Goal: Task Accomplishment & Management: Complete application form

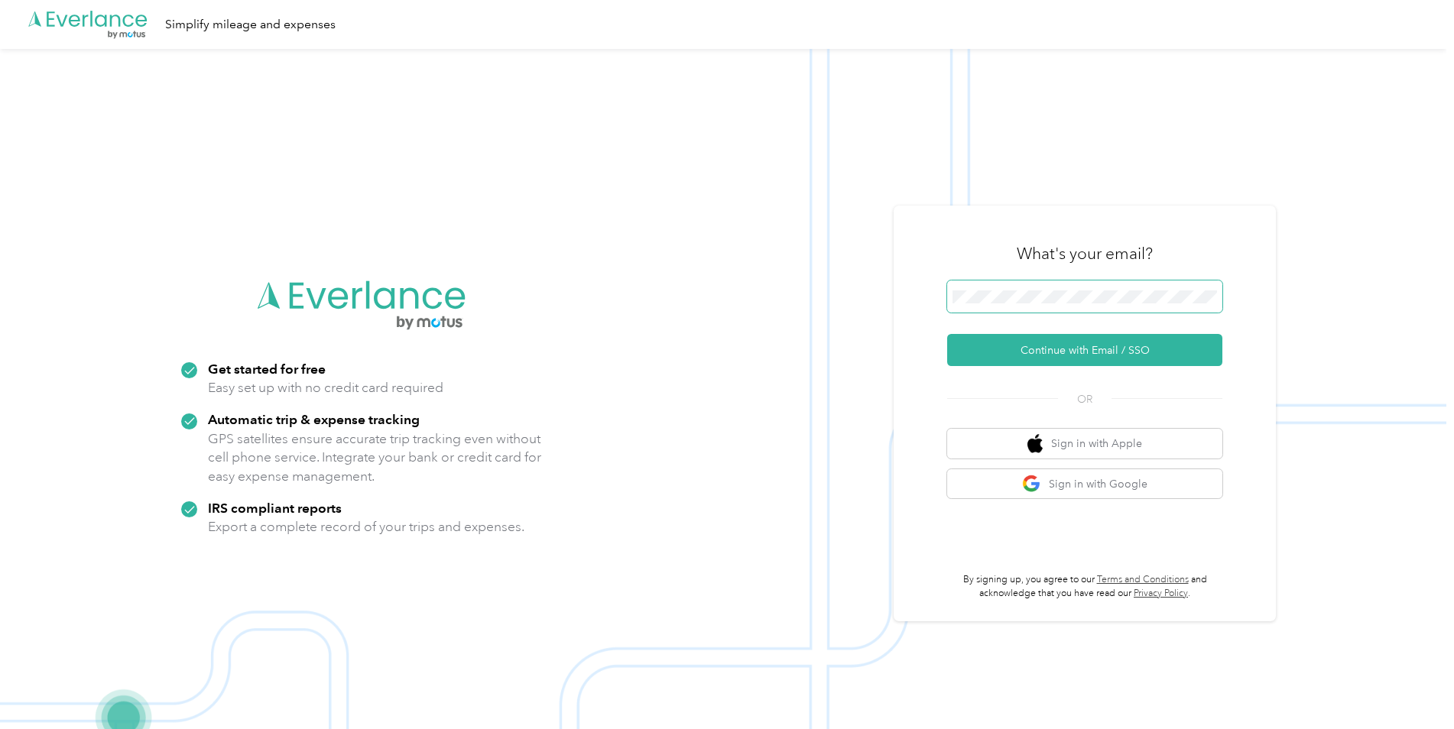
click at [993, 289] on span at bounding box center [1084, 297] width 275 height 32
click at [999, 307] on span at bounding box center [1084, 297] width 275 height 32
click at [1034, 346] on button "Continue with Email / SSO" at bounding box center [1084, 350] width 275 height 32
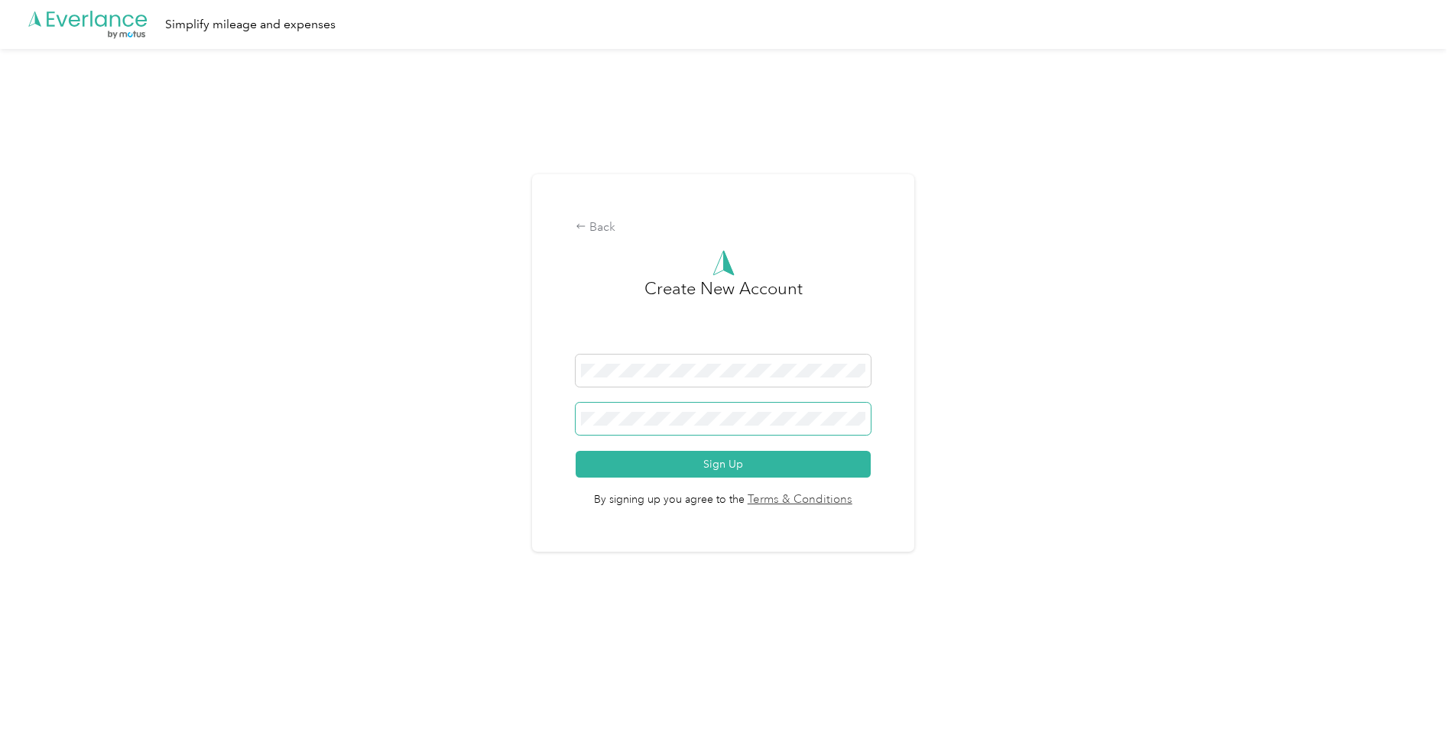
click at [694, 404] on span at bounding box center [723, 419] width 295 height 32
click at [576, 451] on button "Sign Up" at bounding box center [723, 464] width 295 height 27
